Goal: Understand process/instructions

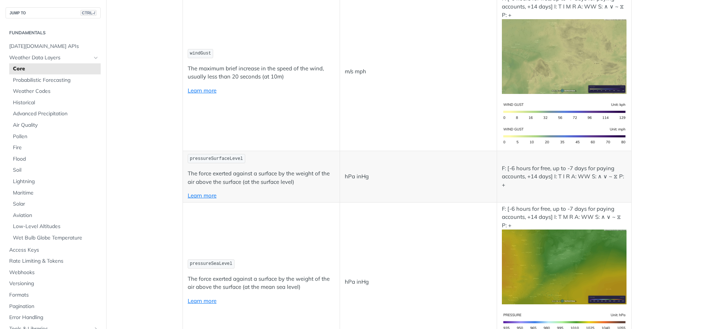
scroll to position [973, 0]
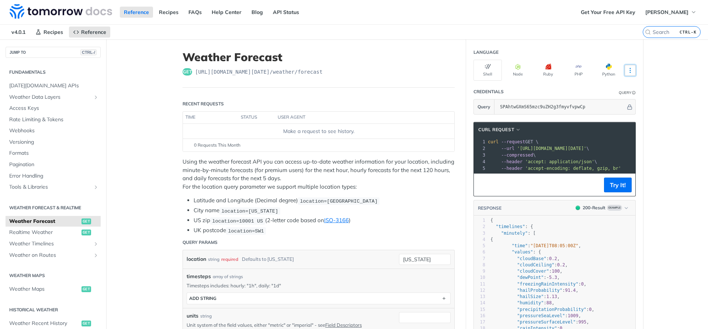
click at [633, 68] on button "More Languages" at bounding box center [630, 70] width 11 height 11
click at [279, 100] on header "Recent Requests" at bounding box center [319, 104] width 272 height 15
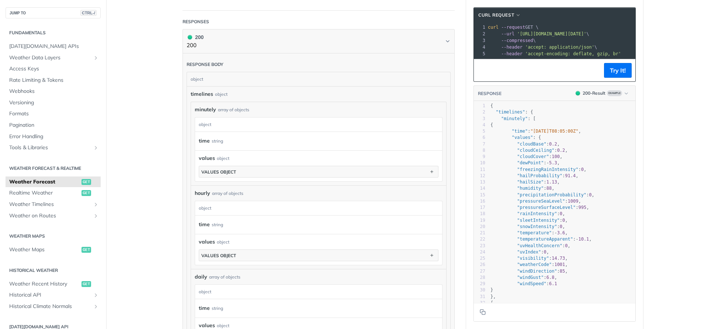
scroll to position [265, 0]
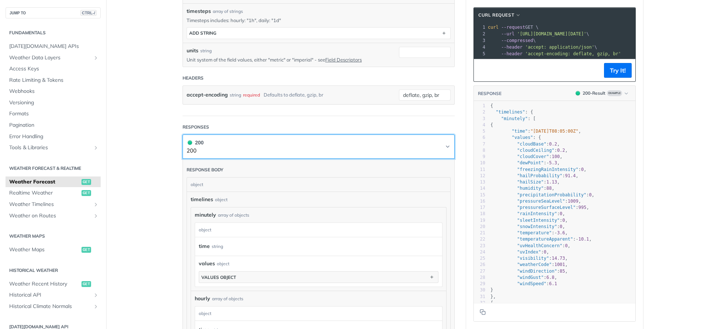
click at [448, 144] on icon "Chevron" at bounding box center [448, 147] width 6 height 6
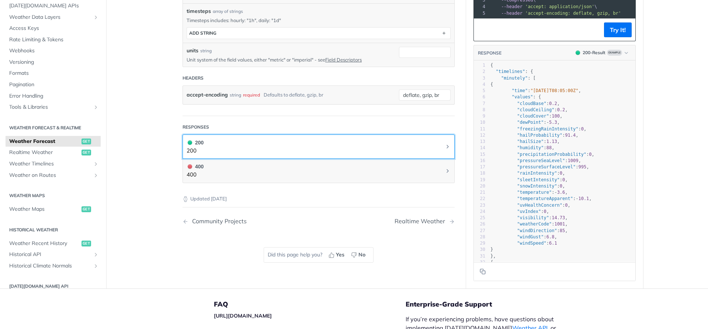
click at [448, 144] on icon "Chevron" at bounding box center [448, 147] width 6 height 6
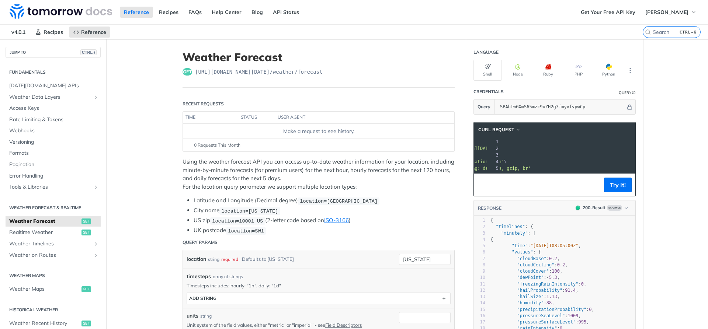
scroll to position [0, 130]
drag, startPoint x: 625, startPoint y: 149, endPoint x: 642, endPoint y: 148, distance: 17.7
click at [642, 148] on section "cURL Request xxxxxxxxxx 1 curl --request GET \ 2 --url '[URL][DOMAIN_NAME][DATE…" at bounding box center [554, 279] width 177 height 329
click at [616, 181] on button "Try It!" at bounding box center [618, 185] width 28 height 15
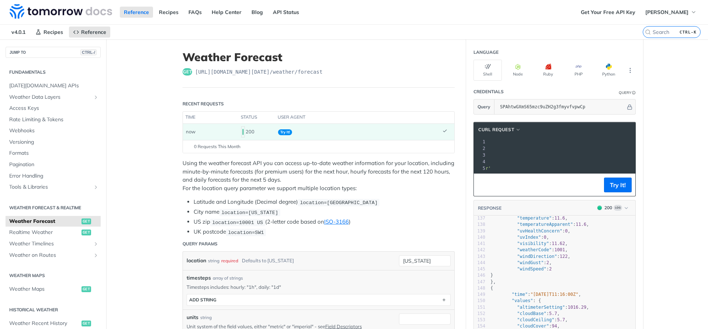
scroll to position [867, 0]
